Goal: Task Accomplishment & Management: Use online tool/utility

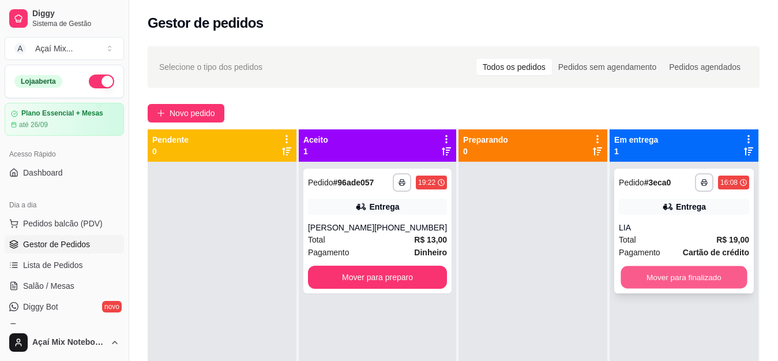
click at [658, 282] on button "Mover para finalizado" at bounding box center [684, 277] width 126 height 22
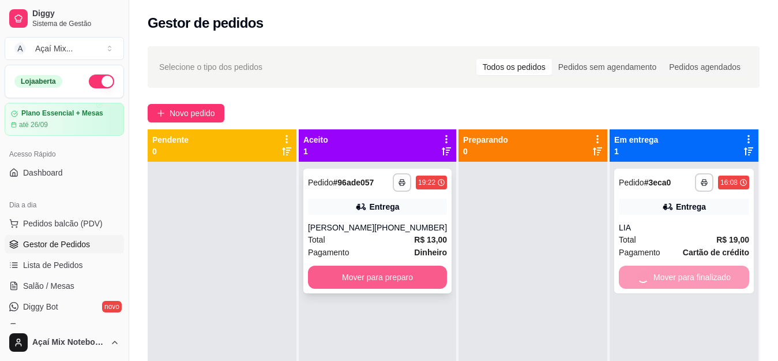
click at [415, 287] on button "Mover para preparo" at bounding box center [377, 276] width 139 height 23
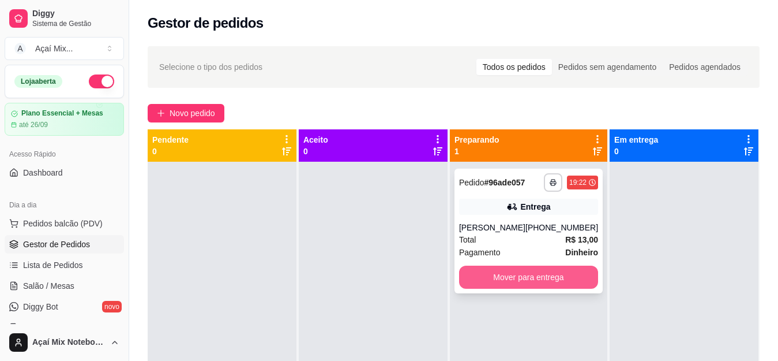
click at [504, 284] on button "Mover para entrega" at bounding box center [528, 276] width 139 height 23
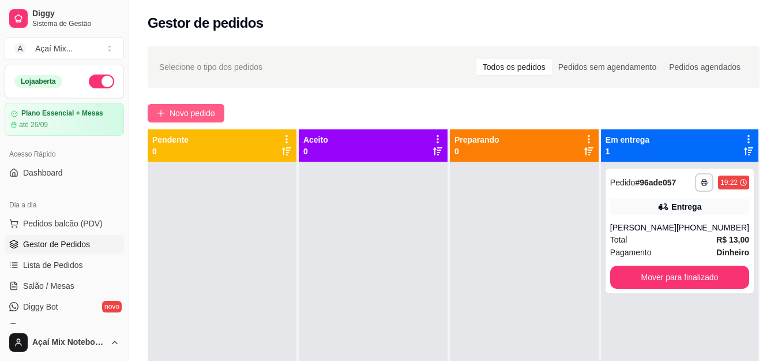
click at [181, 109] on span "Novo pedido" at bounding box center [193, 113] width 46 height 13
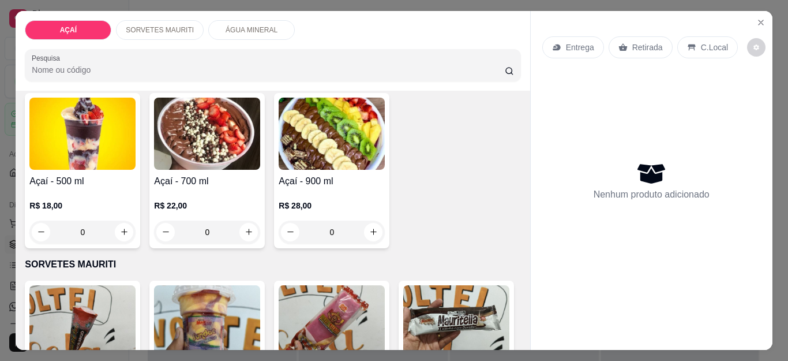
scroll to position [231, 0]
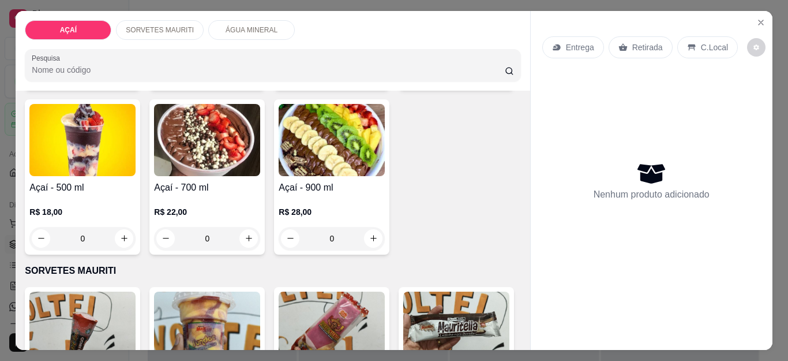
click at [403, 85] on div "R$ 12,00 0" at bounding box center [456, 57] width 106 height 55
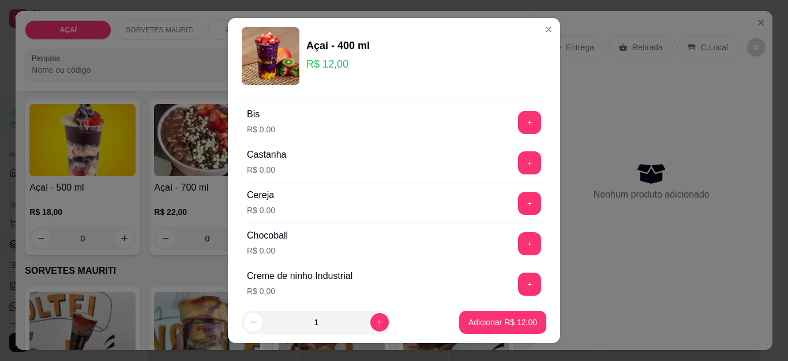
scroll to position [173, 0]
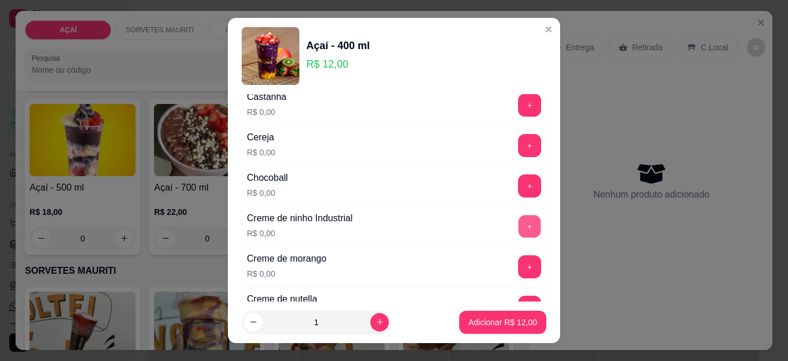
click at [519, 221] on button "+" at bounding box center [530, 226] width 22 height 22
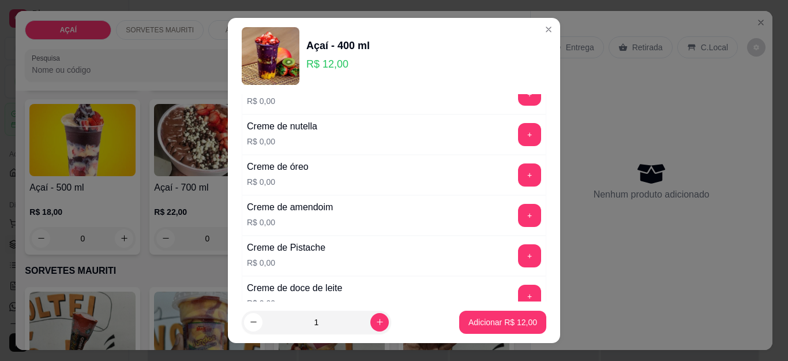
scroll to position [288, 0]
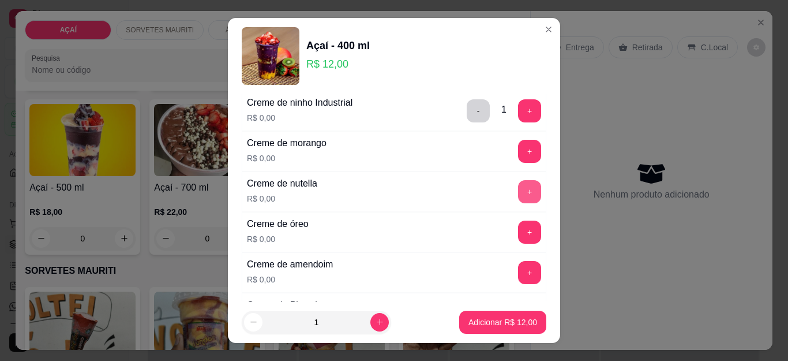
click at [518, 200] on button "+" at bounding box center [529, 191] width 23 height 23
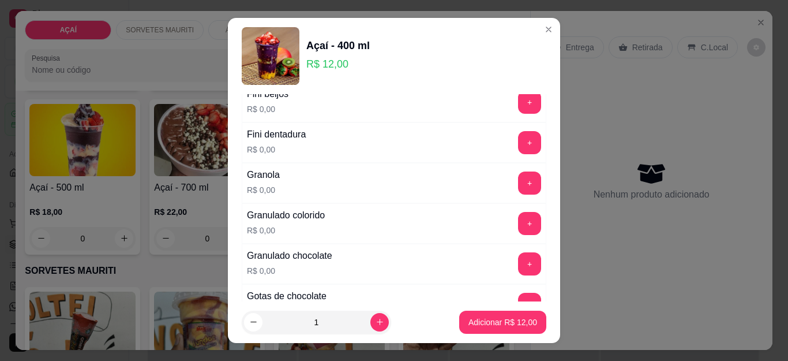
scroll to position [923, 0]
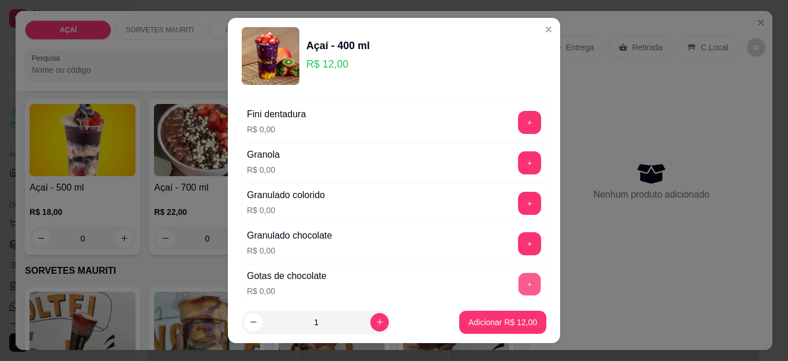
click at [519, 276] on button "+" at bounding box center [530, 284] width 22 height 22
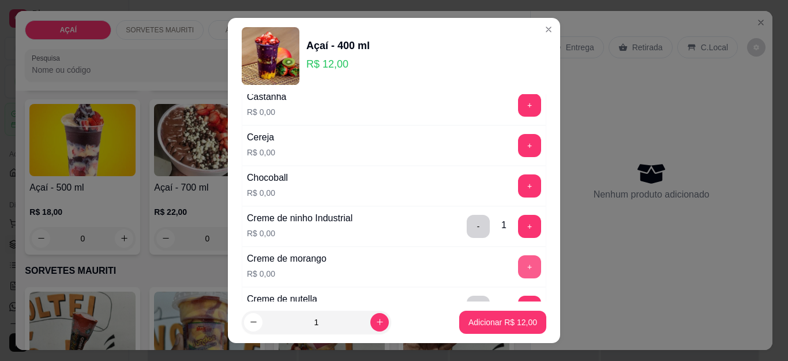
scroll to position [0, 0]
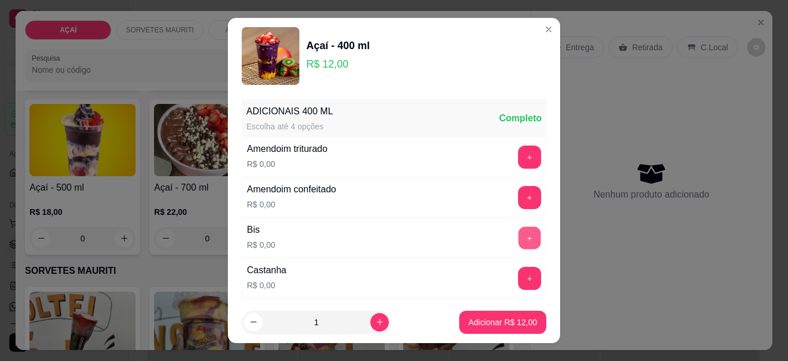
click at [519, 234] on button "+" at bounding box center [530, 238] width 22 height 22
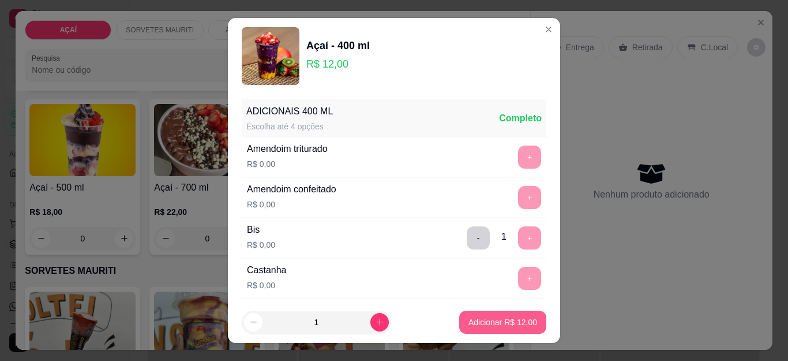
click at [496, 318] on p "Adicionar R$ 12,00" at bounding box center [502, 322] width 69 height 12
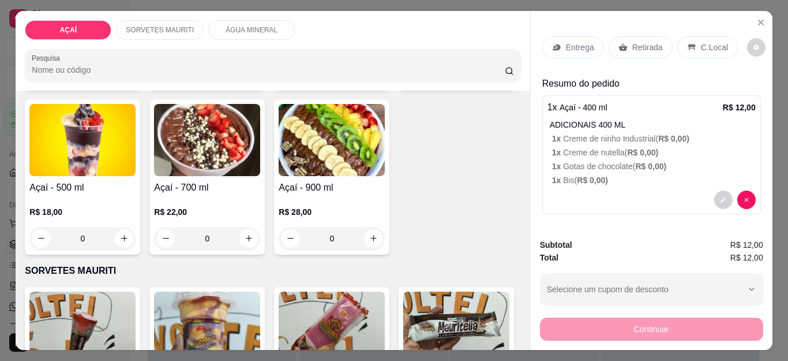
click at [576, 44] on p "Entrega" at bounding box center [580, 48] width 28 height 12
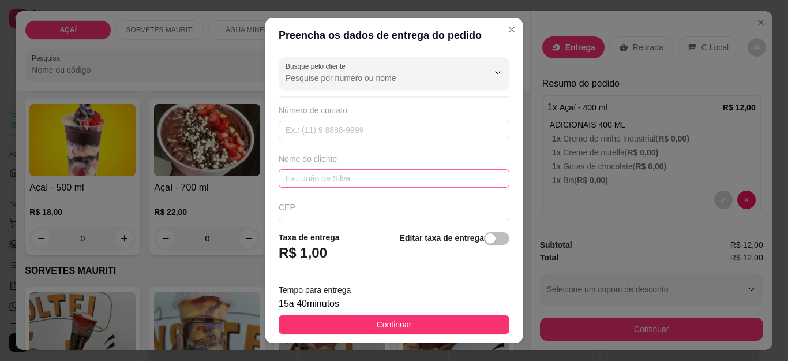
scroll to position [58, 0]
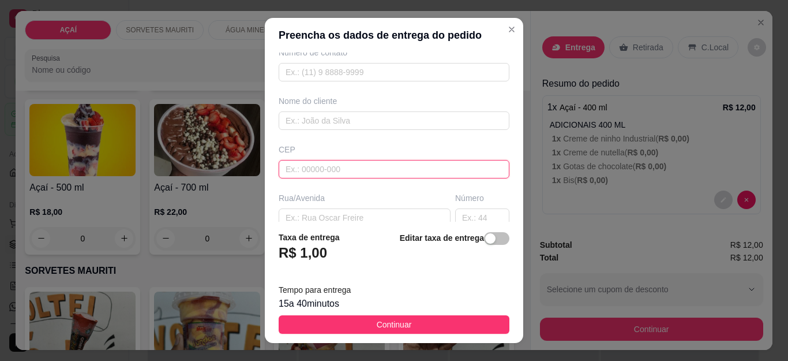
click at [354, 164] on input "text" at bounding box center [394, 169] width 231 height 18
type input "575200000"
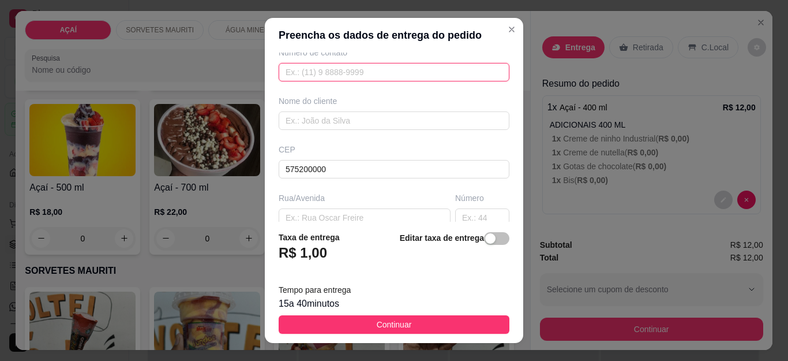
click at [322, 79] on input "text" at bounding box center [394, 72] width 231 height 18
type input "98167-7612"
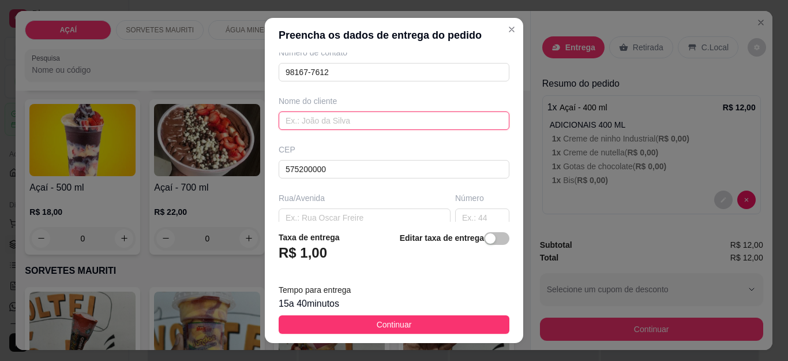
click at [320, 117] on input "text" at bounding box center [394, 120] width 231 height 18
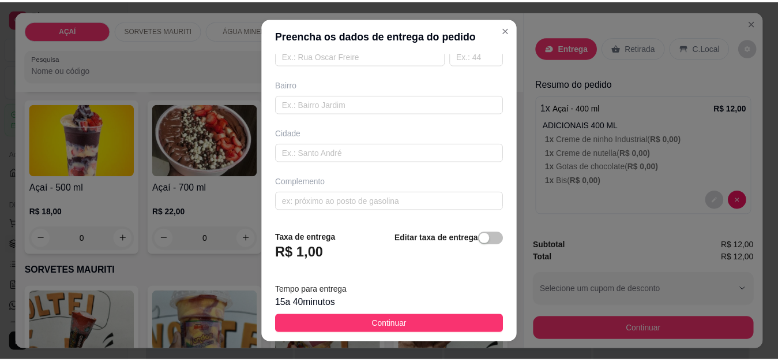
scroll to position [19, 0]
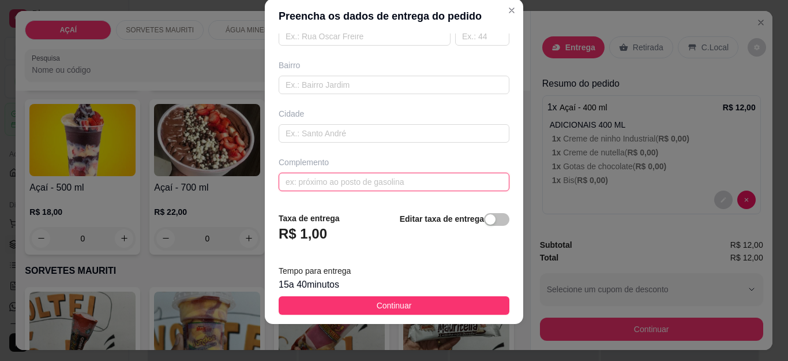
click at [371, 183] on input "text" at bounding box center [394, 181] width 231 height 18
type input "Descendo no alto posto Luana N77"
click at [406, 296] on button "Continuar" at bounding box center [394, 305] width 231 height 18
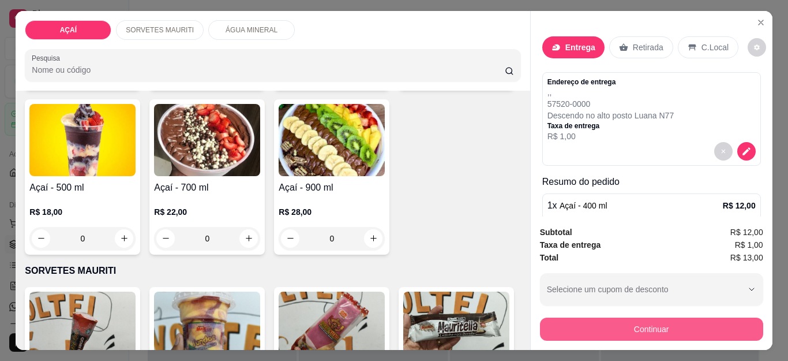
click at [583, 324] on button "Continuar" at bounding box center [651, 328] width 223 height 23
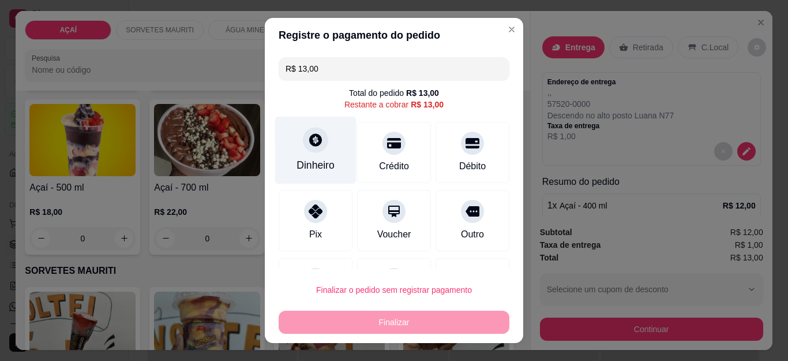
click at [311, 147] on icon at bounding box center [315, 140] width 13 height 13
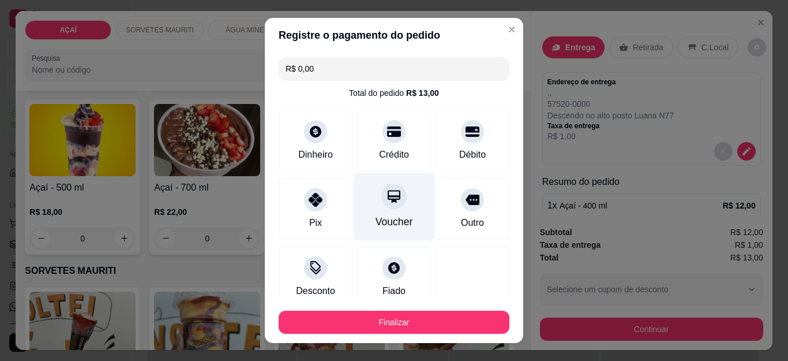
type input "R$ 0,00"
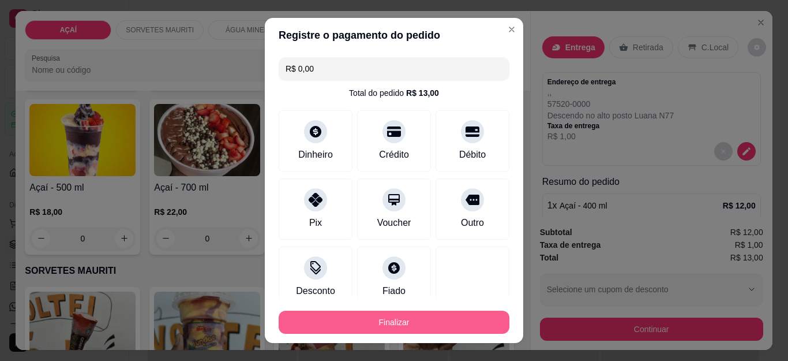
click at [399, 327] on button "Finalizar" at bounding box center [394, 321] width 231 height 23
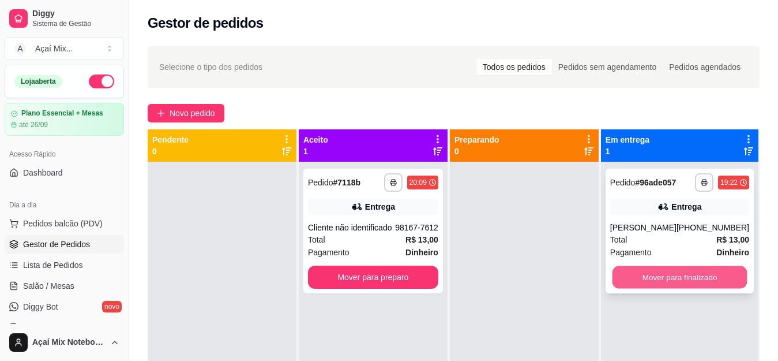
click at [650, 284] on button "Mover para finalizado" at bounding box center [679, 277] width 135 height 22
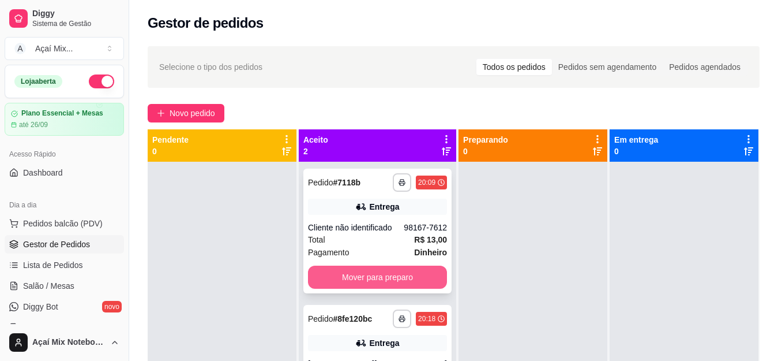
click at [401, 278] on button "Mover para preparo" at bounding box center [377, 276] width 139 height 23
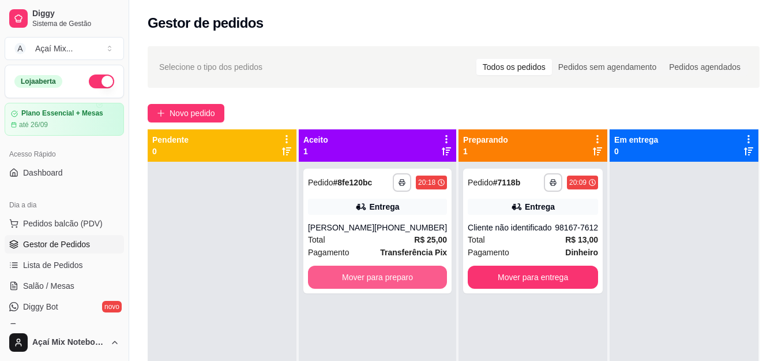
click at [415, 284] on button "Mover para preparo" at bounding box center [377, 276] width 139 height 23
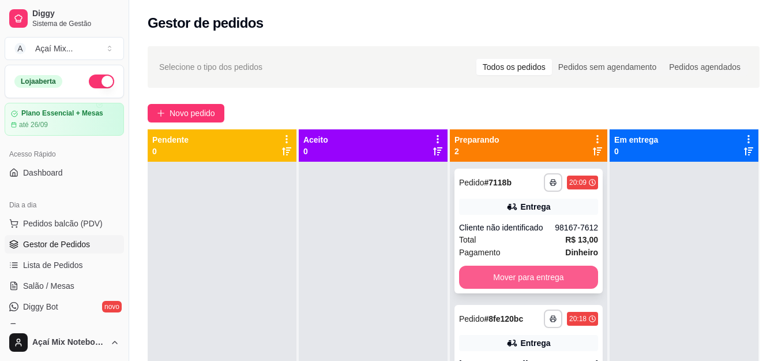
click at [554, 283] on button "Mover para entrega" at bounding box center [528, 276] width 139 height 23
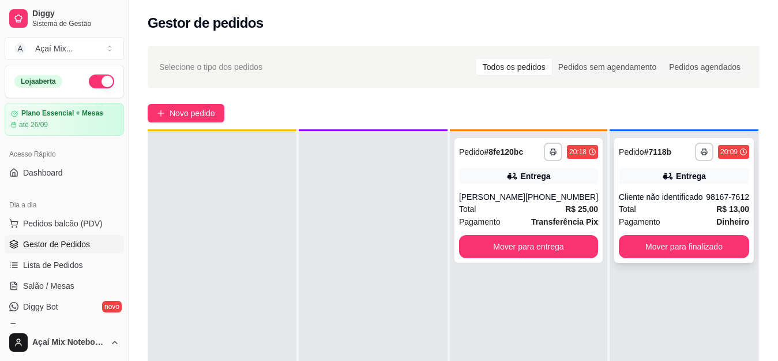
scroll to position [32, 0]
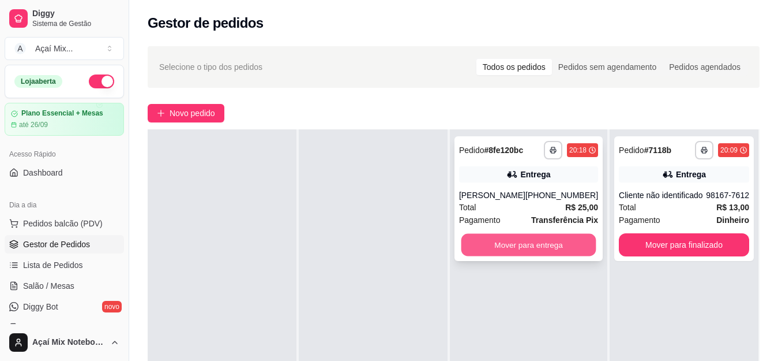
click at [546, 253] on button "Mover para entrega" at bounding box center [528, 245] width 135 height 22
